Goal: Information Seeking & Learning: Learn about a topic

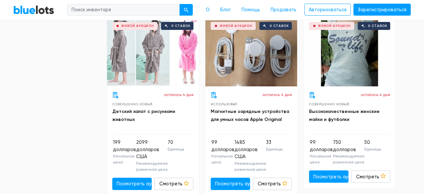
scroll to position [2261, 0]
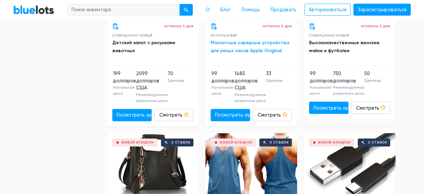
scroll to position [2369, 0]
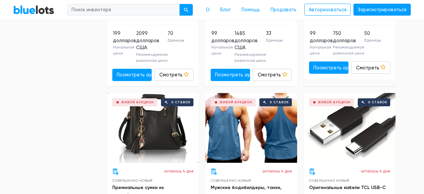
click at [237, 13] on font "Магнитные зарядные устройства для умных часов Apple Original" at bounding box center [250, 7] width 79 height 14
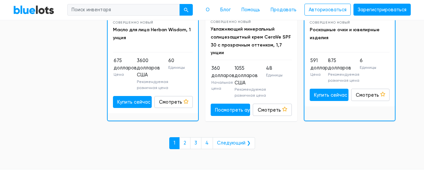
scroll to position [3260, 0]
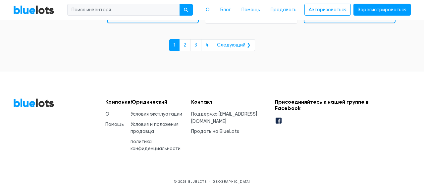
scroll to position [3390, 0]
click at [186, 48] on font "2" at bounding box center [185, 45] width 3 height 6
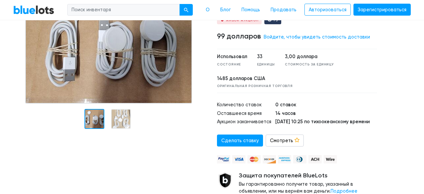
scroll to position [78, 0]
click at [124, 114] on div at bounding box center [110, 57] width 194 height 149
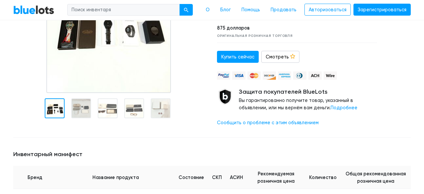
scroll to position [139, 0]
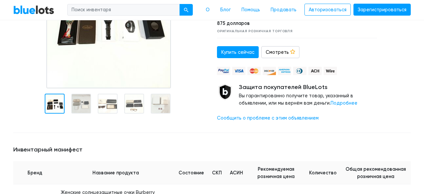
click at [83, 104] on div at bounding box center [81, 103] width 20 height 20
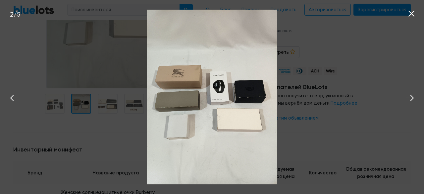
click at [248, 110] on img at bounding box center [212, 97] width 131 height 174
click at [114, 106] on div "2 / 5" at bounding box center [212, 97] width 424 height 194
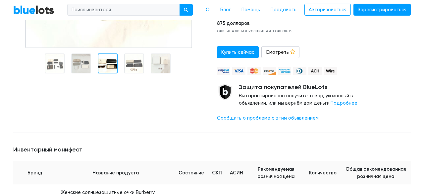
click at [108, 64] on div at bounding box center [108, 63] width 20 height 20
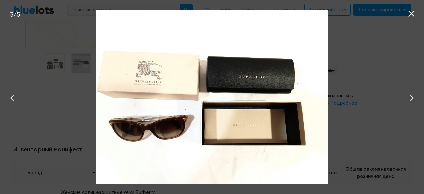
click at [87, 111] on div "3 / 5" at bounding box center [212, 97] width 424 height 194
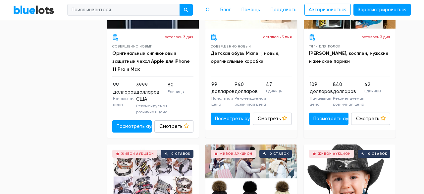
scroll to position [1779, 0]
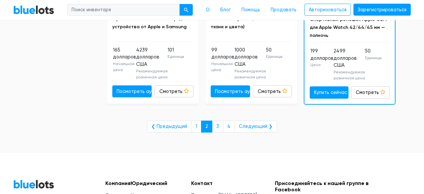
scroll to position [3104, 0]
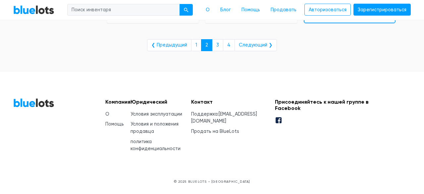
scroll to position [3215, 0]
click at [219, 48] on font "3" at bounding box center [217, 45] width 3 height 6
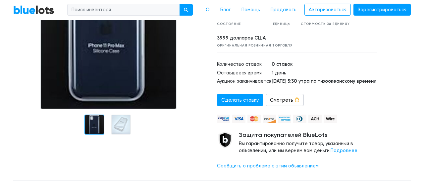
scroll to position [124, 0]
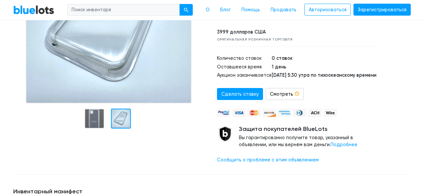
click at [122, 117] on div at bounding box center [121, 118] width 20 height 20
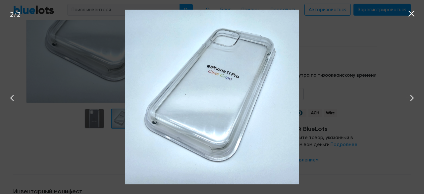
click at [410, 14] on icon at bounding box center [412, 14] width 6 height 6
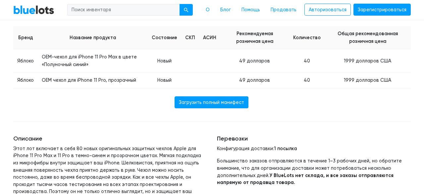
scroll to position [301, 0]
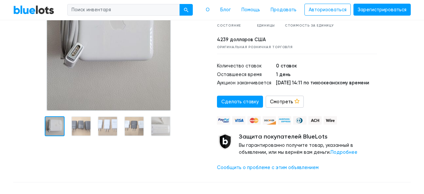
scroll to position [116, 0]
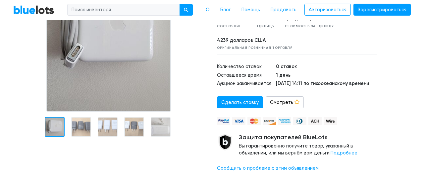
click at [85, 128] on div at bounding box center [110, 61] width 204 height 231
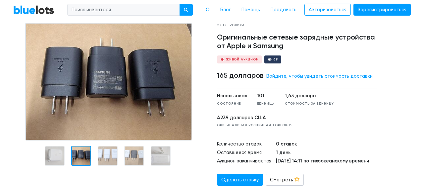
scroll to position [40, 0]
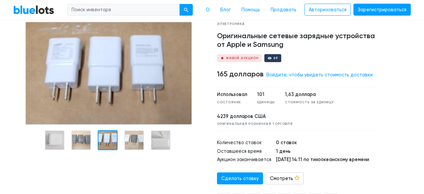
click at [108, 156] on div at bounding box center [110, 137] width 204 height 231
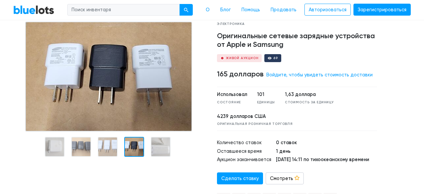
click at [132, 141] on div at bounding box center [134, 147] width 20 height 20
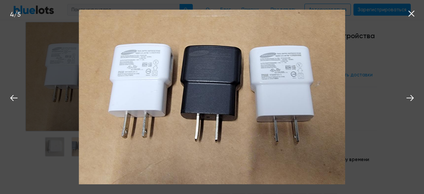
click at [412, 13] on icon at bounding box center [412, 14] width 6 height 6
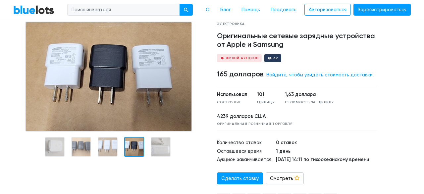
click at [163, 145] on div at bounding box center [110, 91] width 194 height 139
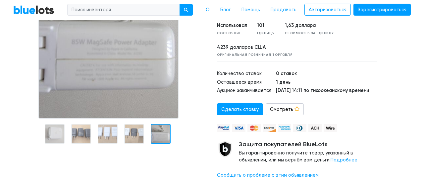
scroll to position [80, 0]
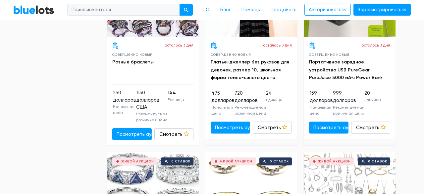
scroll to position [1212, 0]
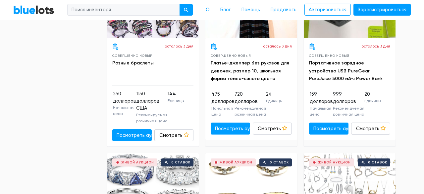
click at [337, 38] on div "Живой аукцион 0 ставок" at bounding box center [350, 3] width 92 height 70
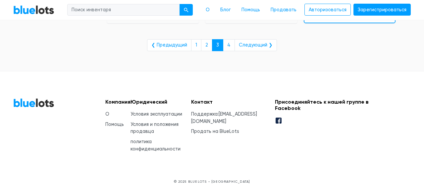
scroll to position [3236, 0]
click at [232, 51] on link "4" at bounding box center [229, 45] width 12 height 12
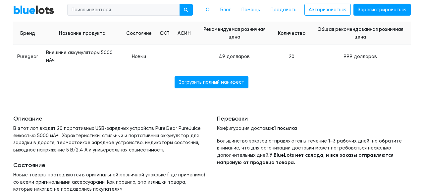
scroll to position [306, 0]
click at [193, 85] on font "Загрузить полный манифест" at bounding box center [211, 82] width 65 height 6
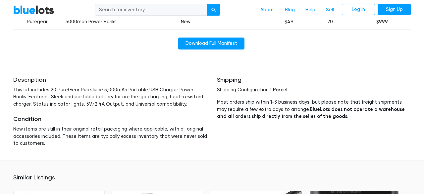
scroll to position [305, 0]
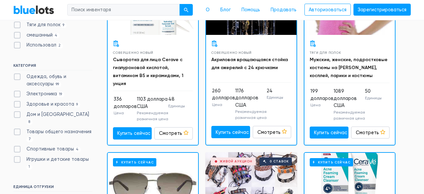
scroll to position [102, 0]
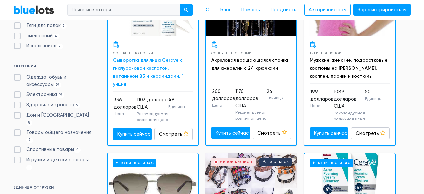
click at [150, 66] on font "Сыворотка для лица Cerave с гиалуроновой кислотой, витамином B5 и керамидами, 1…" at bounding box center [148, 72] width 71 height 30
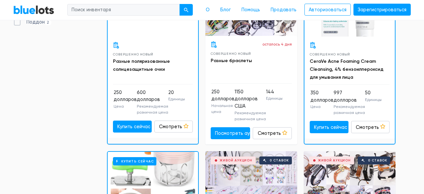
scroll to position [288, 0]
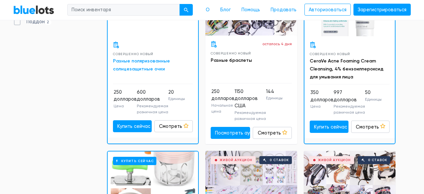
click at [134, 72] on font "Разные поляризованные солнцезащитные очки" at bounding box center [141, 65] width 57 height 14
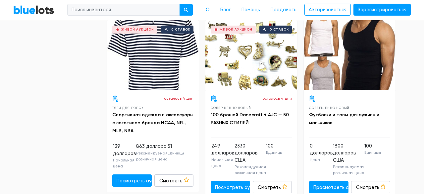
scroll to position [928, 0]
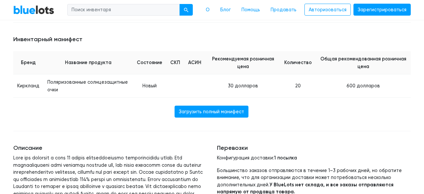
scroll to position [268, 0]
